Goal: Check status: Check status

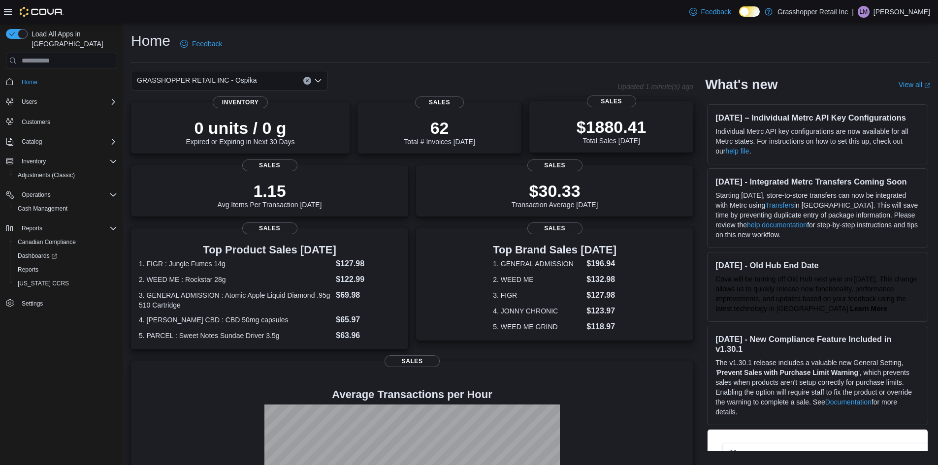
click at [605, 132] on p "$1880.41" at bounding box center [612, 127] width 70 height 20
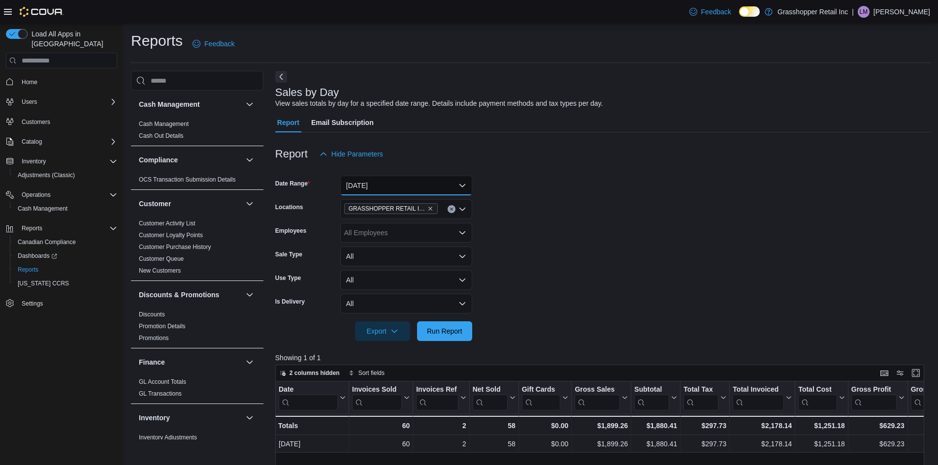
click at [425, 183] on button "[DATE]" at bounding box center [406, 186] width 132 height 20
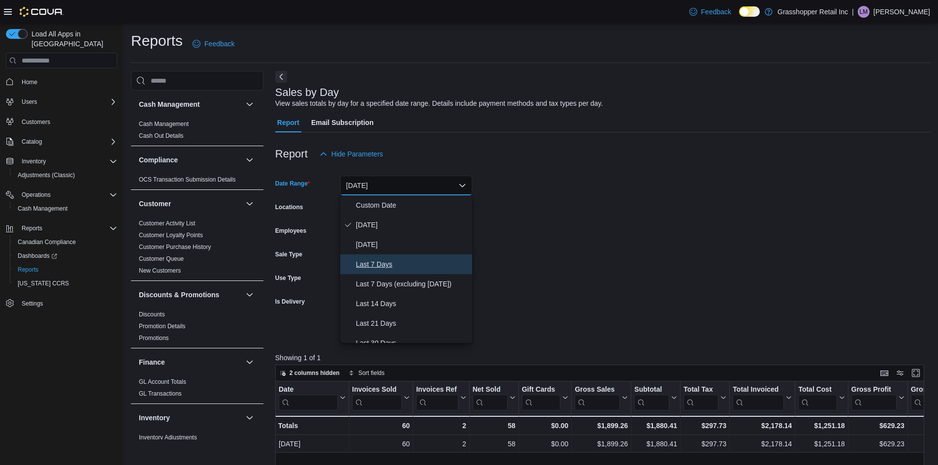
click at [397, 264] on span "Last 7 Days" at bounding box center [412, 265] width 112 height 12
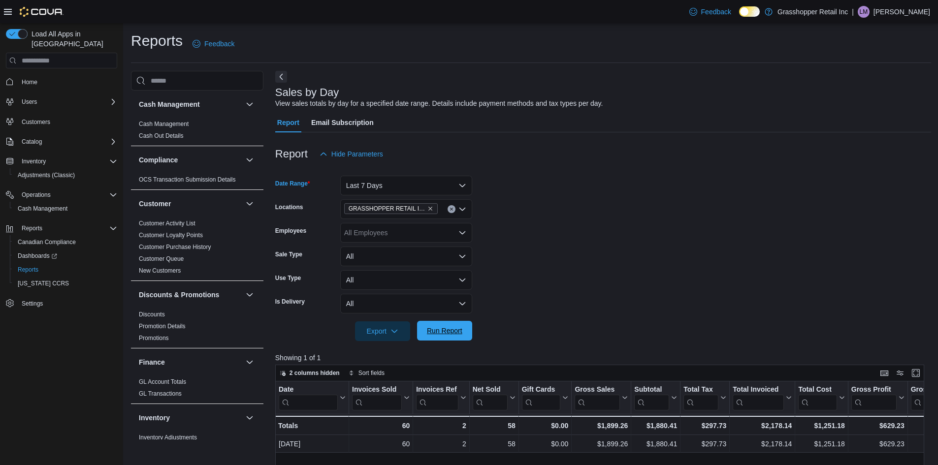
click at [432, 330] on span "Run Report" at bounding box center [444, 331] width 35 height 10
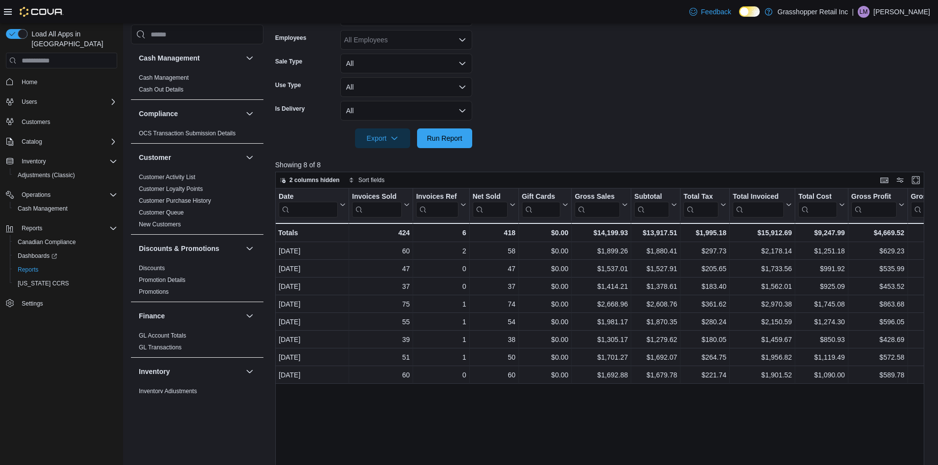
scroll to position [49, 0]
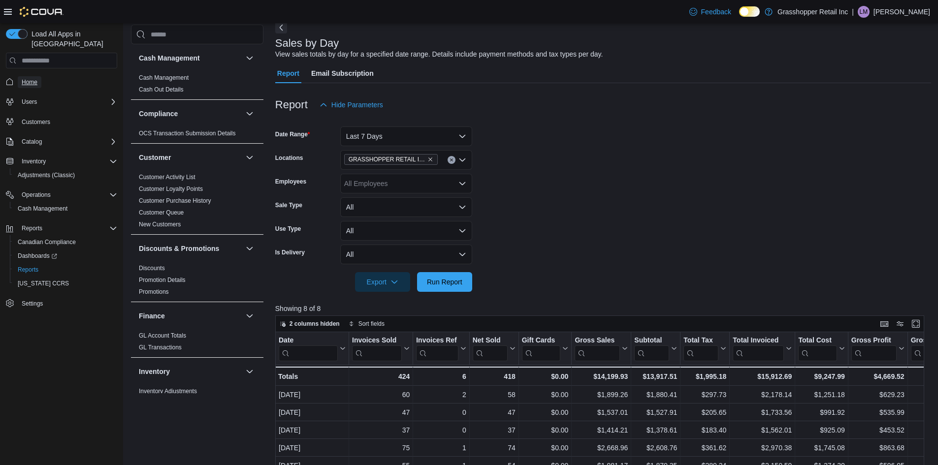
click at [36, 78] on span "Home" at bounding box center [30, 82] width 16 height 8
